Goal: Task Accomplishment & Management: Use online tool/utility

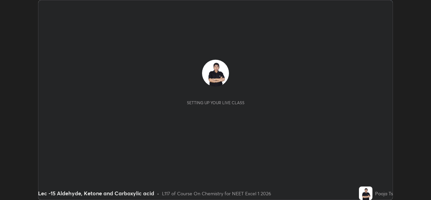
scroll to position [200, 431]
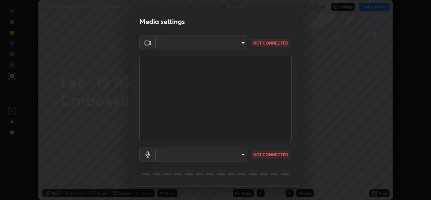
type input "78e73baf3d63bceb4c45423e3c658d9595c8caa1ee6d34b79bc6d5c79dc82097"
type input "default"
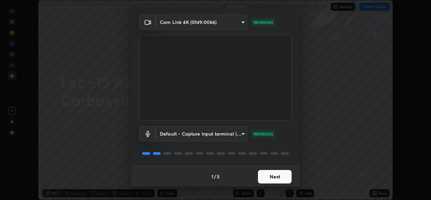
scroll to position [21, 0]
click at [281, 173] on button "Next" at bounding box center [275, 175] width 34 height 13
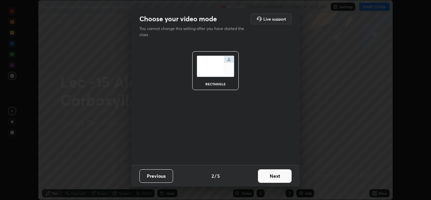
scroll to position [0, 0]
click at [283, 176] on button "Next" at bounding box center [275, 175] width 34 height 13
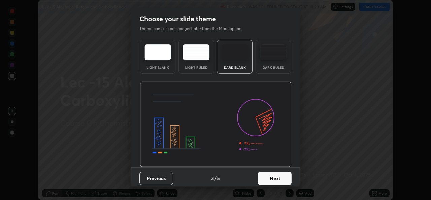
click at [282, 180] on button "Next" at bounding box center [275, 177] width 34 height 13
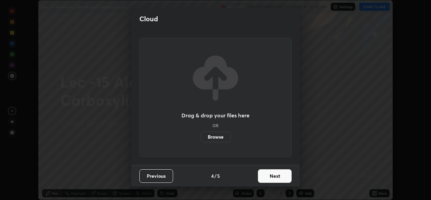
click at [274, 171] on button "Next" at bounding box center [275, 175] width 34 height 13
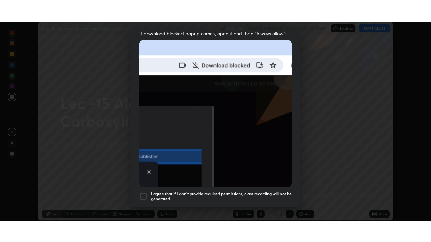
scroll to position [159, 0]
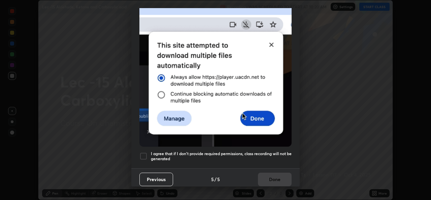
click at [145, 154] on div at bounding box center [143, 156] width 8 height 8
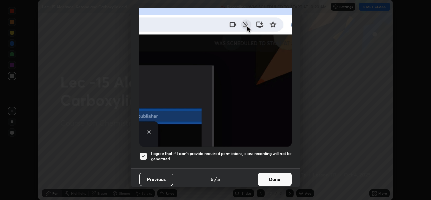
click at [270, 174] on button "Done" at bounding box center [275, 178] width 34 height 13
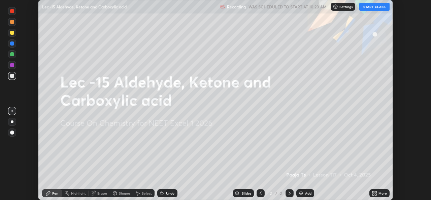
click at [370, 8] on button "START CLASS" at bounding box center [374, 7] width 30 height 8
click at [376, 194] on icon at bounding box center [376, 194] width 2 height 2
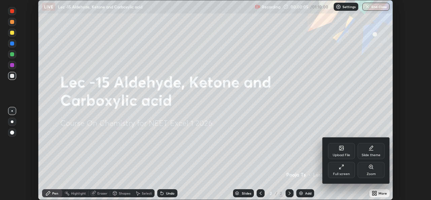
click at [346, 169] on div "Full screen" at bounding box center [341, 170] width 27 height 16
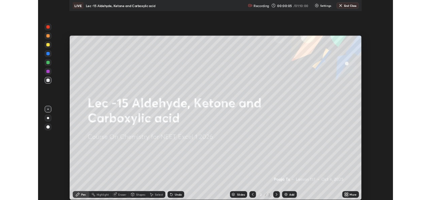
scroll to position [242, 431]
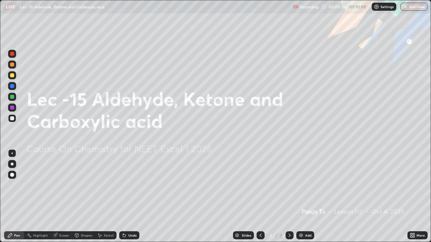
click at [305, 199] on div "Add" at bounding box center [308, 235] width 6 height 3
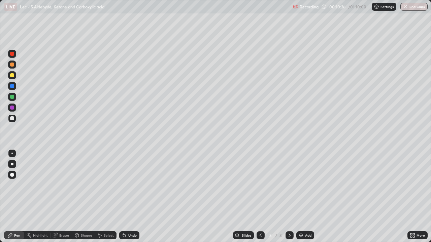
click at [13, 75] on div at bounding box center [12, 75] width 4 height 4
click at [127, 199] on div "Undo" at bounding box center [129, 236] width 20 height 8
click at [126, 199] on icon at bounding box center [124, 235] width 5 height 5
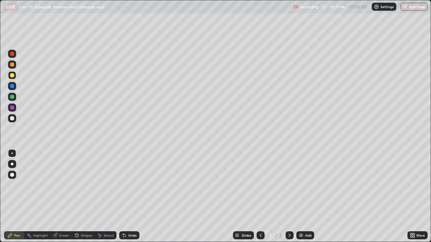
click at [126, 199] on div "Undo" at bounding box center [129, 236] width 20 height 8
click at [128, 199] on div "Undo" at bounding box center [132, 235] width 8 height 3
click at [130, 199] on div "Undo" at bounding box center [132, 235] width 8 height 3
click at [14, 119] on div at bounding box center [12, 119] width 8 height 8
click at [301, 199] on img at bounding box center [300, 235] width 5 height 5
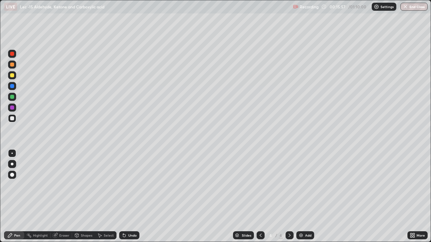
click at [128, 199] on div "Undo" at bounding box center [132, 235] width 8 height 3
click at [127, 199] on div "Undo" at bounding box center [129, 236] width 20 height 8
click at [128, 199] on div "Undo" at bounding box center [129, 236] width 20 height 8
click at [130, 199] on div "Undo" at bounding box center [129, 236] width 20 height 8
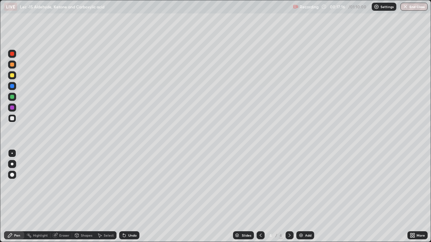
click at [13, 77] on div at bounding box center [12, 75] width 8 height 8
click at [14, 121] on div at bounding box center [12, 119] width 8 height 8
click at [126, 199] on icon at bounding box center [124, 235] width 5 height 5
click at [128, 199] on div "Undo" at bounding box center [132, 235] width 8 height 3
click at [390, 199] on div "Slides 4 / 4 Add" at bounding box center [273, 235] width 268 height 13
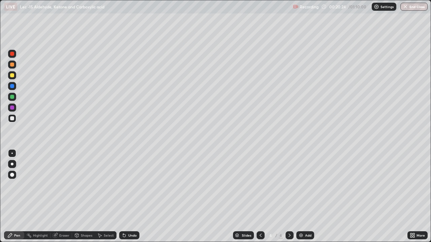
click at [306, 199] on div "Add" at bounding box center [308, 235] width 6 height 3
click at [12, 76] on div at bounding box center [12, 75] width 4 height 4
click at [303, 199] on img at bounding box center [300, 235] width 5 height 5
click at [16, 120] on div at bounding box center [12, 119] width 8 height 8
click at [130, 199] on div "Undo" at bounding box center [132, 235] width 8 height 3
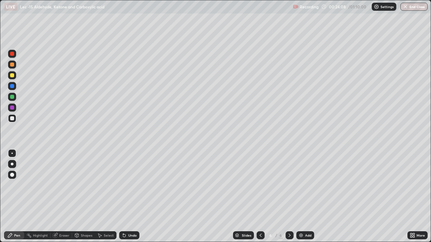
click at [129, 199] on div "Undo" at bounding box center [132, 235] width 8 height 3
click at [105, 199] on div "Select" at bounding box center [109, 235] width 10 height 3
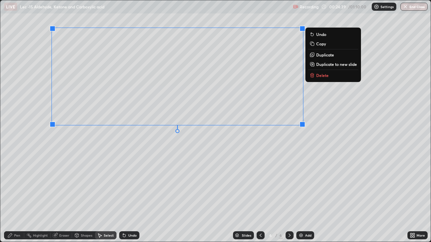
click at [13, 199] on icon at bounding box center [9, 235] width 5 height 5
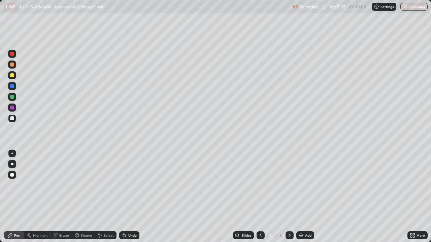
click at [129, 199] on div "Undo" at bounding box center [132, 235] width 8 height 3
click at [128, 199] on div "Undo" at bounding box center [132, 235] width 8 height 3
click at [129, 199] on div "Undo" at bounding box center [132, 235] width 8 height 3
click at [132, 199] on div "Undo" at bounding box center [132, 235] width 8 height 3
click at [302, 199] on img at bounding box center [300, 235] width 5 height 5
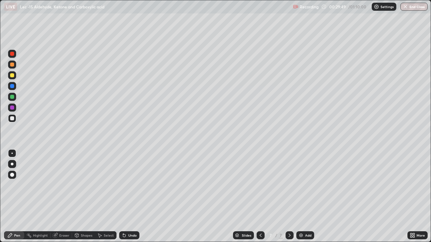
click at [299, 199] on img at bounding box center [300, 235] width 5 height 5
click at [61, 199] on div "Eraser" at bounding box center [64, 235] width 10 height 3
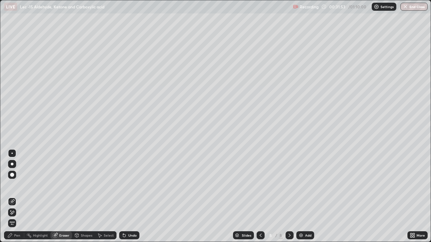
click at [18, 199] on div "Pen" at bounding box center [17, 235] width 6 height 3
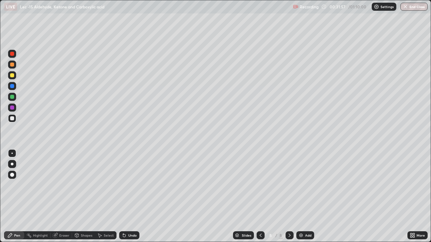
click at [123, 199] on icon at bounding box center [124, 236] width 3 height 3
click at [300, 199] on img at bounding box center [300, 235] width 5 height 5
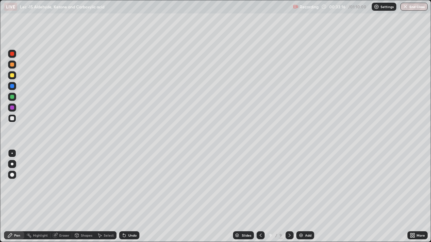
click at [129, 199] on div "Undo" at bounding box center [132, 235] width 8 height 3
click at [130, 199] on div "Undo" at bounding box center [132, 235] width 8 height 3
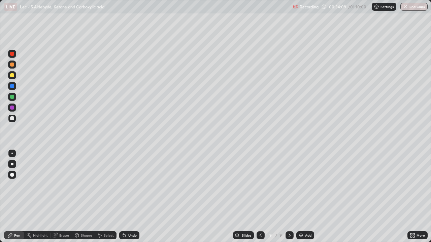
click at [130, 199] on div "Undo" at bounding box center [132, 235] width 8 height 3
click at [127, 199] on div "Undo" at bounding box center [129, 236] width 20 height 8
click at [128, 199] on div "Undo" at bounding box center [132, 235] width 8 height 3
click at [304, 199] on div "Add" at bounding box center [305, 236] width 18 height 8
click at [125, 199] on icon at bounding box center [124, 235] width 5 height 5
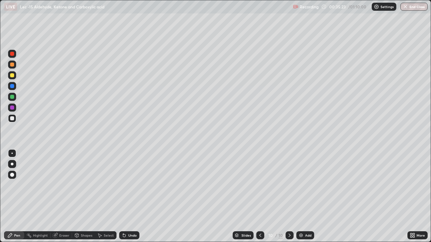
click at [83, 199] on div "Shapes" at bounding box center [86, 235] width 11 height 3
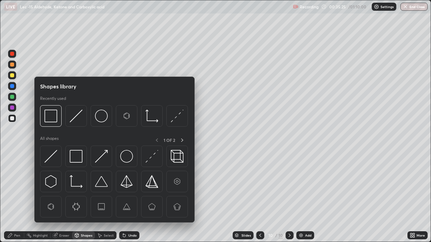
click at [126, 199] on icon at bounding box center [124, 235] width 5 height 5
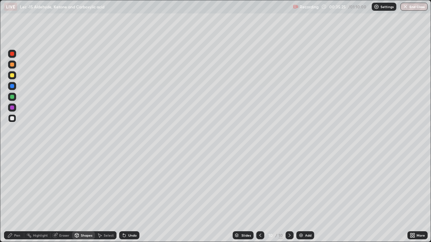
click at [124, 199] on icon at bounding box center [124, 236] width 3 height 3
click at [19, 199] on div "Pen" at bounding box center [17, 235] width 6 height 3
click at [260, 199] on icon at bounding box center [260, 235] width 5 height 5
click at [290, 199] on icon at bounding box center [290, 235] width 2 height 3
click at [15, 75] on div at bounding box center [12, 75] width 8 height 8
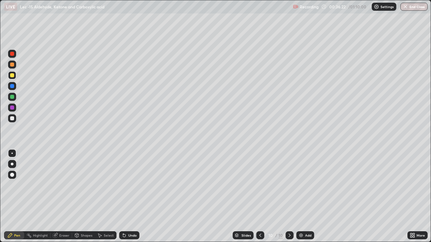
click at [12, 119] on div at bounding box center [12, 119] width 4 height 4
click at [100, 199] on div "Select" at bounding box center [106, 236] width 22 height 8
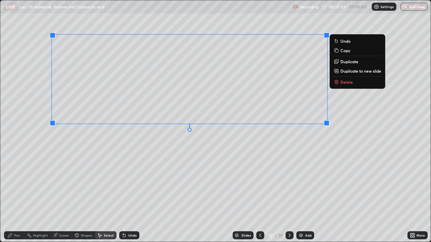
click at [16, 199] on div "Pen" at bounding box center [14, 236] width 20 height 8
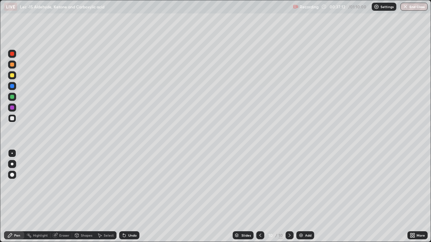
click at [123, 199] on icon at bounding box center [124, 236] width 3 height 3
click at [12, 78] on div at bounding box center [12, 75] width 8 height 8
click at [123, 199] on icon at bounding box center [124, 236] width 3 height 3
click at [302, 199] on div "Add" at bounding box center [305, 236] width 18 height 8
click at [15, 119] on div at bounding box center [12, 119] width 8 height 8
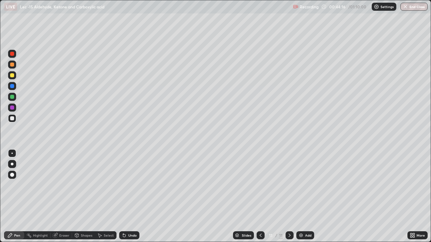
click at [127, 199] on div "Undo" at bounding box center [129, 236] width 20 height 8
click at [126, 199] on div "Undo" at bounding box center [129, 236] width 20 height 8
click at [127, 199] on div "Undo" at bounding box center [129, 236] width 20 height 8
click at [125, 199] on icon at bounding box center [124, 235] width 5 height 5
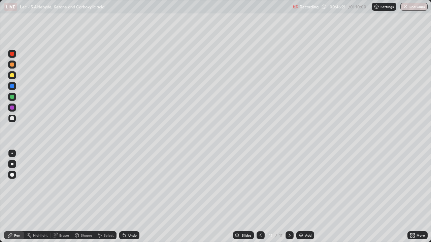
click at [307, 199] on div "Add" at bounding box center [308, 235] width 6 height 3
click at [13, 78] on div at bounding box center [12, 75] width 8 height 8
click at [15, 122] on div at bounding box center [12, 119] width 8 height 8
click at [300, 199] on img at bounding box center [300, 235] width 5 height 5
click at [260, 199] on icon at bounding box center [260, 235] width 5 height 5
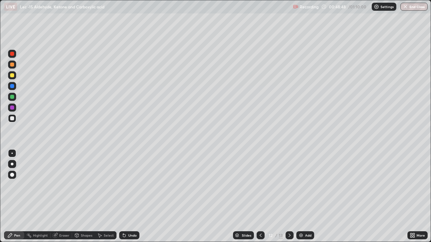
click at [303, 199] on img at bounding box center [300, 235] width 5 height 5
click at [14, 78] on div at bounding box center [12, 75] width 8 height 8
click at [15, 122] on div at bounding box center [12, 118] width 8 height 11
click at [123, 199] on icon at bounding box center [123, 234] width 1 height 1
click at [123, 199] on icon at bounding box center [124, 236] width 3 height 3
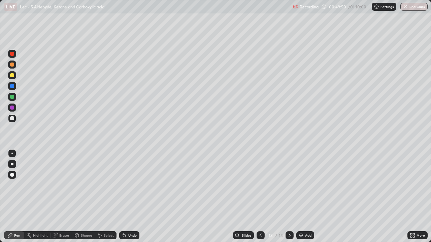
click at [124, 199] on icon at bounding box center [124, 236] width 3 height 3
click at [123, 199] on icon at bounding box center [124, 236] width 3 height 3
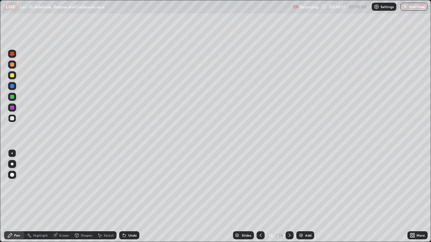
click at [122, 199] on icon at bounding box center [124, 235] width 5 height 5
click at [123, 199] on icon at bounding box center [124, 236] width 3 height 3
click at [14, 75] on div at bounding box center [12, 75] width 4 height 4
click at [123, 199] on icon at bounding box center [124, 236] width 3 height 3
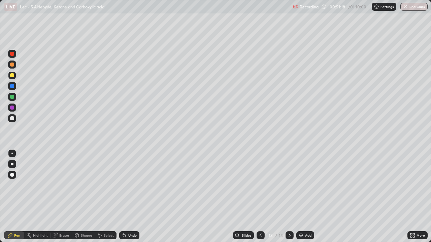
click at [153, 199] on div "Slides 13 / 14 Add" at bounding box center [273, 235] width 268 height 13
click at [157, 199] on div "Slides 13 / 14 Add" at bounding box center [273, 235] width 268 height 13
click at [158, 199] on div "Slides 13 / 14 Add" at bounding box center [273, 235] width 268 height 13
click at [159, 199] on div "Slides 13 / 14 Add" at bounding box center [273, 235] width 268 height 13
click at [155, 199] on div "Slides 13 / 14 Add" at bounding box center [273, 235] width 268 height 13
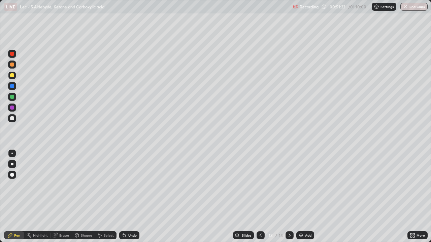
click at [57, 199] on icon at bounding box center [56, 234] width 4 height 3
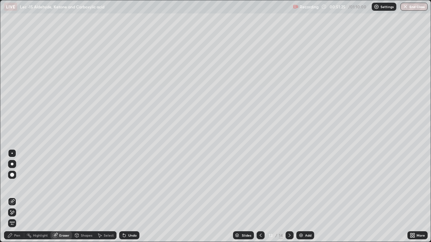
click at [101, 199] on icon at bounding box center [99, 235] width 5 height 5
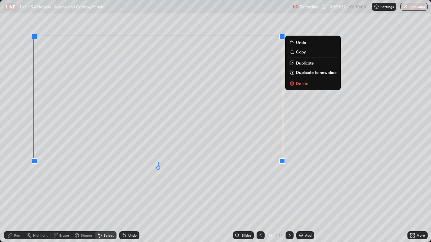
click at [17, 199] on div "Pen" at bounding box center [14, 236] width 20 height 8
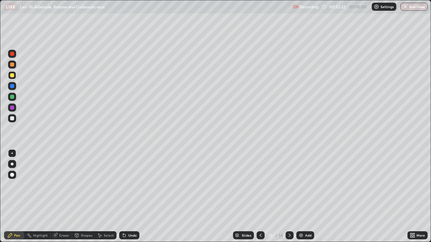
click at [305, 199] on div "Add" at bounding box center [308, 235] width 6 height 3
click at [15, 121] on div at bounding box center [12, 119] width 8 height 8
click at [63, 199] on div "Eraser" at bounding box center [64, 235] width 10 height 3
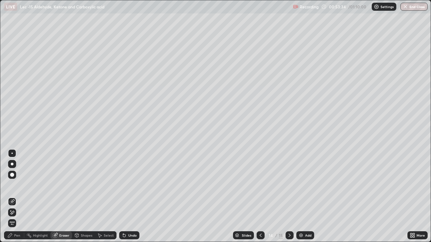
click at [20, 199] on div "Pen" at bounding box center [17, 235] width 6 height 3
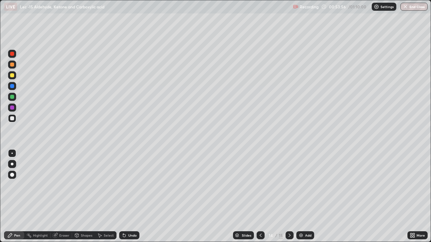
click at [101, 199] on icon at bounding box center [100, 236] width 4 height 4
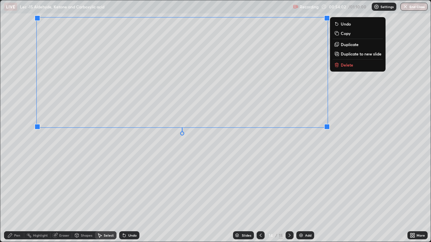
click at [21, 199] on div "Pen" at bounding box center [14, 236] width 20 height 8
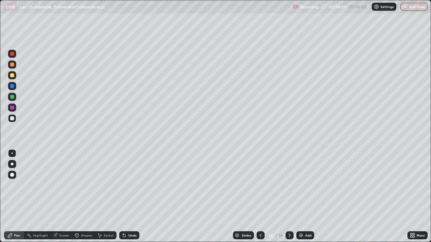
click at [14, 76] on div at bounding box center [12, 75] width 4 height 4
click at [125, 199] on icon at bounding box center [124, 235] width 5 height 5
click at [123, 199] on icon at bounding box center [123, 234] width 1 height 1
click at [126, 199] on div "Undo" at bounding box center [129, 236] width 20 height 8
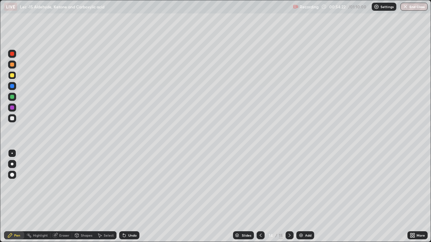
click at [126, 199] on div "Undo" at bounding box center [129, 236] width 20 height 8
click at [127, 199] on div "Undo" at bounding box center [129, 236] width 20 height 8
click at [128, 199] on div "Undo" at bounding box center [129, 236] width 20 height 8
click at [130, 199] on div "Undo" at bounding box center [129, 236] width 20 height 8
click at [131, 199] on div "Undo" at bounding box center [129, 236] width 20 height 8
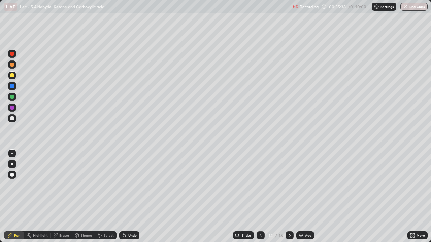
click at [302, 199] on img at bounding box center [300, 235] width 5 height 5
click at [12, 65] on div at bounding box center [12, 65] width 4 height 4
click at [261, 199] on icon at bounding box center [260, 235] width 5 height 5
click at [288, 199] on icon at bounding box center [289, 235] width 5 height 5
click at [412, 199] on icon at bounding box center [412, 237] width 2 height 2
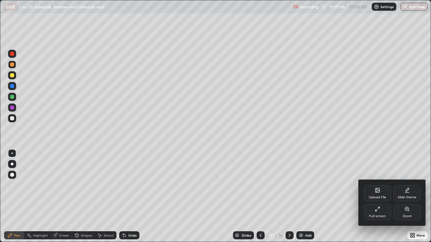
click at [379, 199] on div "Full screen" at bounding box center [377, 216] width 17 height 3
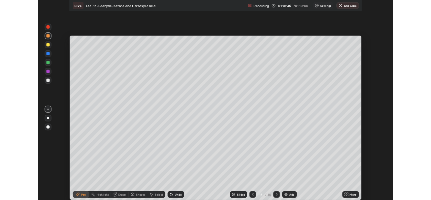
scroll to position [33479, 33248]
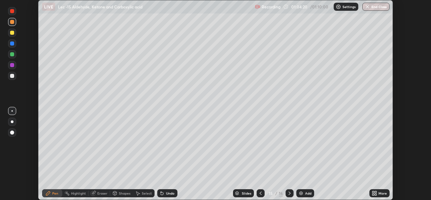
click at [369, 10] on button "End Class" at bounding box center [375, 7] width 27 height 8
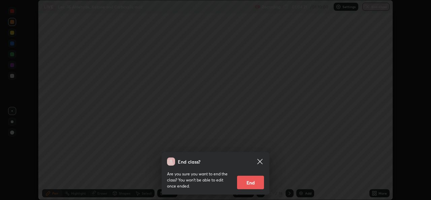
click at [261, 180] on button "End" at bounding box center [250, 181] width 27 height 13
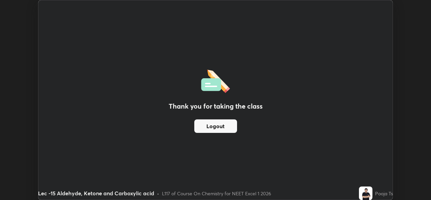
click at [271, 163] on div "Thank you for taking the class Logout" at bounding box center [215, 99] width 354 height 199
click at [271, 161] on div "Thank you for taking the class Logout" at bounding box center [215, 99] width 354 height 199
